Goal: Task Accomplishment & Management: Use online tool/utility

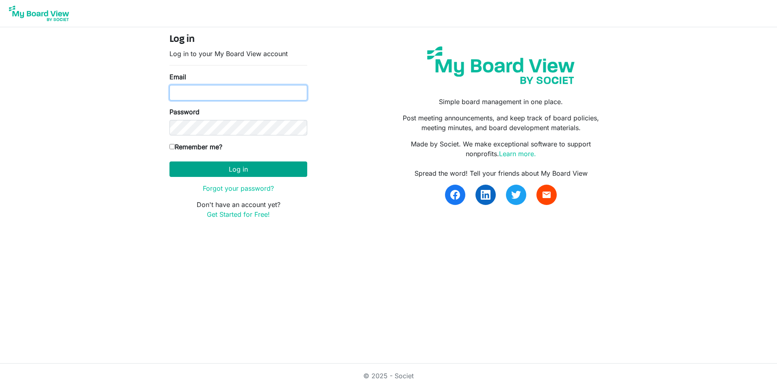
type input "karinar@lampchc.org"
click at [229, 164] on button "Log in" at bounding box center [239, 168] width 138 height 15
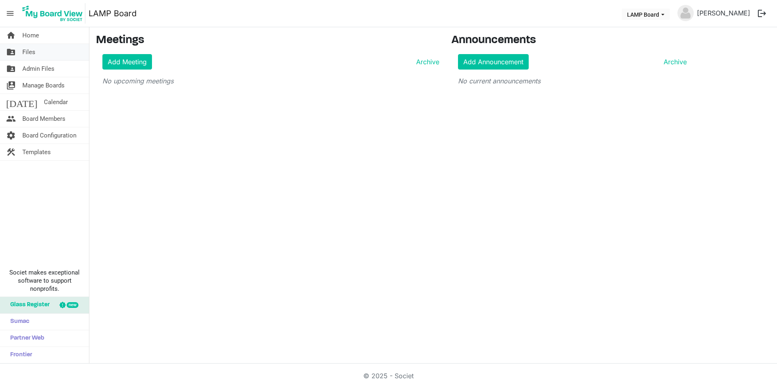
click at [24, 50] on span "Files" at bounding box center [28, 52] width 13 height 16
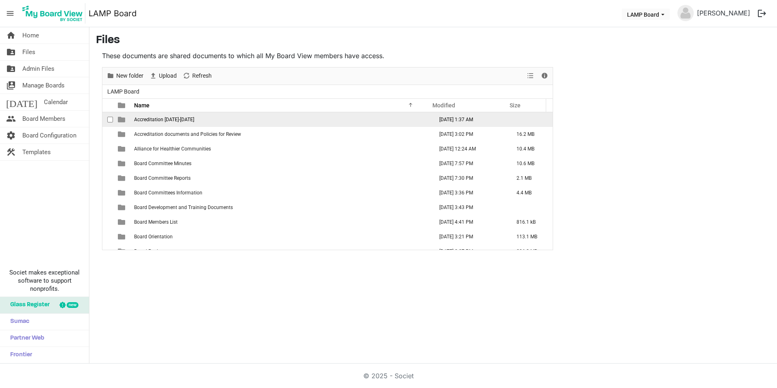
click at [179, 126] on td "Accreditation 2025-2026" at bounding box center [281, 119] width 299 height 15
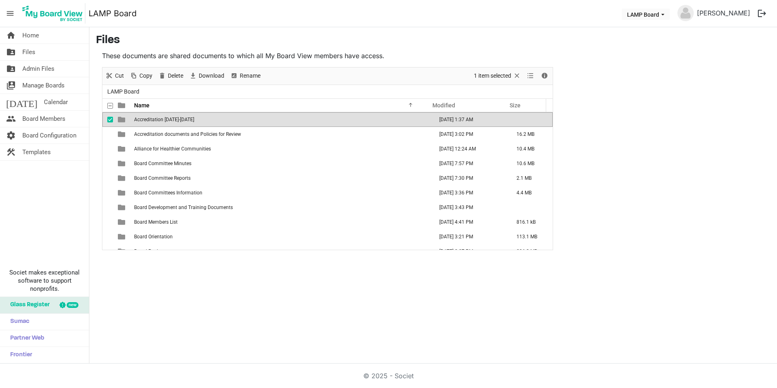
click at [179, 126] on td "Accreditation 2025-2026" at bounding box center [281, 119] width 299 height 15
